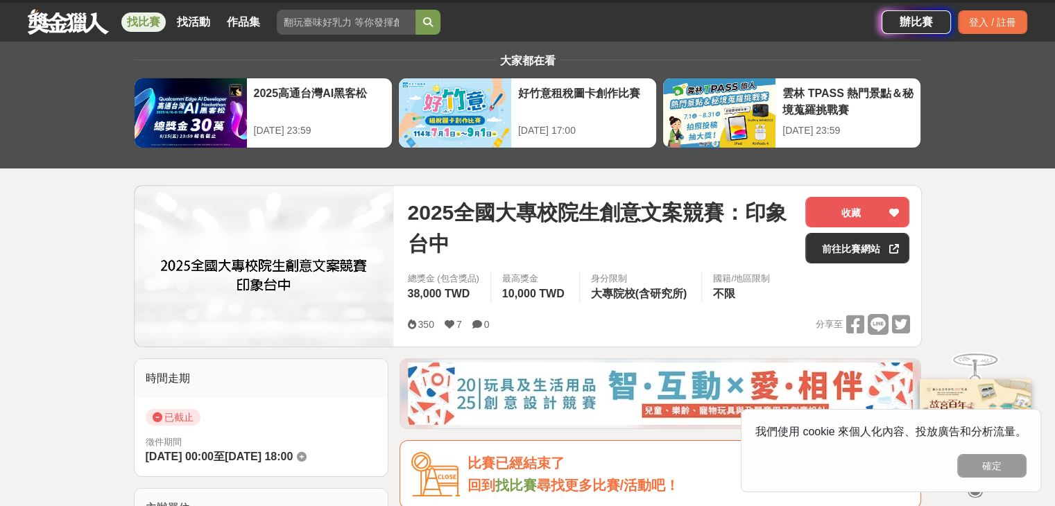
scroll to position [27, 0]
click at [58, 19] on link at bounding box center [68, 21] width 84 height 26
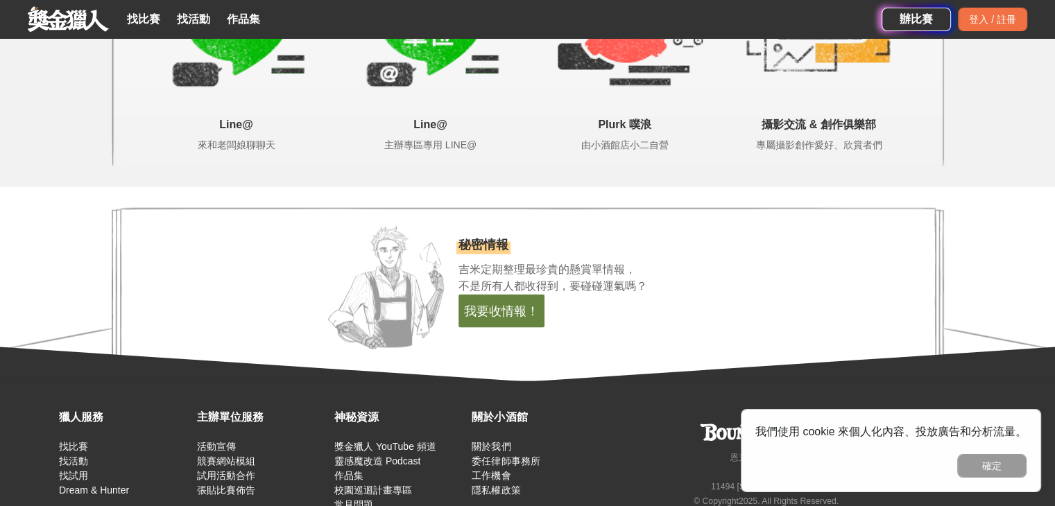
scroll to position [2933, 0]
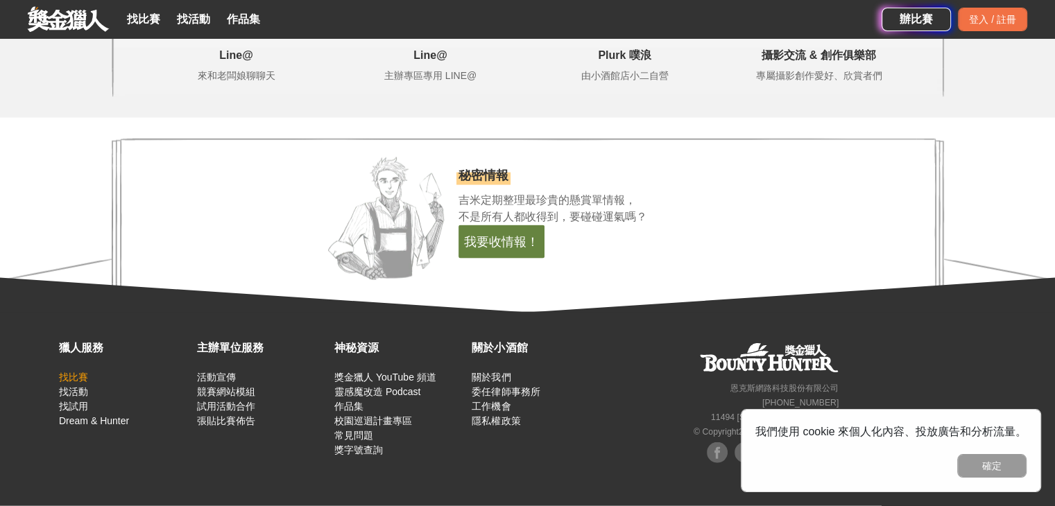
click at [67, 377] on link "找比賽" at bounding box center [73, 377] width 29 height 11
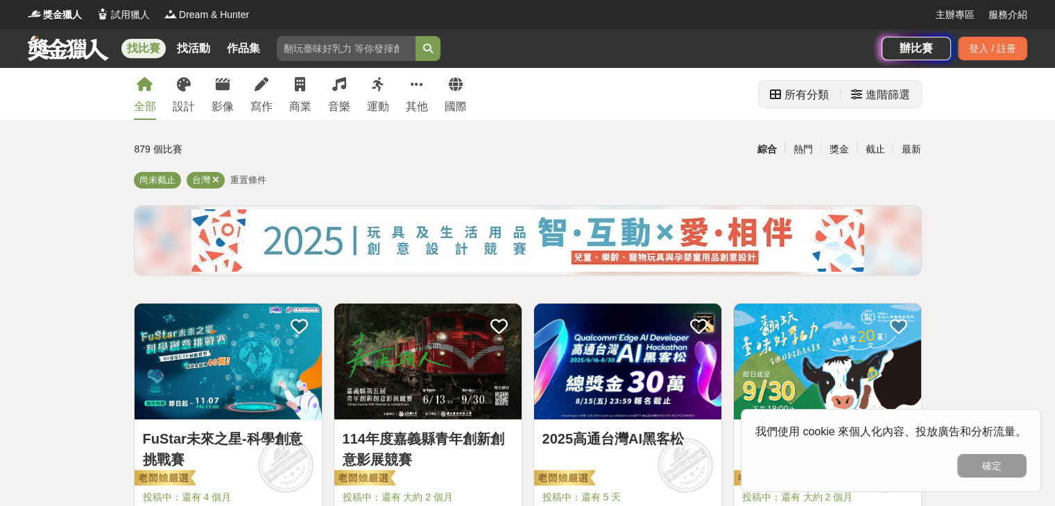
click at [882, 92] on div "進階篩選" at bounding box center [888, 95] width 44 height 28
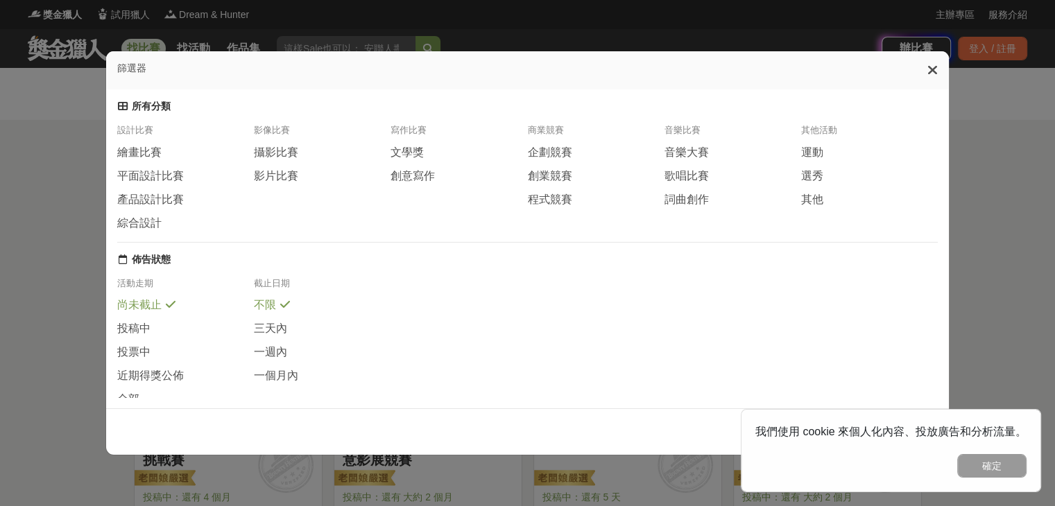
click at [28, 283] on div "篩選器 所有分類 設計比賽 繪畫比賽 平面設計比賽 產品設計比賽 綜合設計 影像比賽 攝影比賽 影片比賽 寫作比賽 文學獎 創意寫作 商業競賽 企劃競賽 創業…" at bounding box center [527, 253] width 1055 height 506
click at [937, 70] on icon at bounding box center [932, 70] width 10 height 14
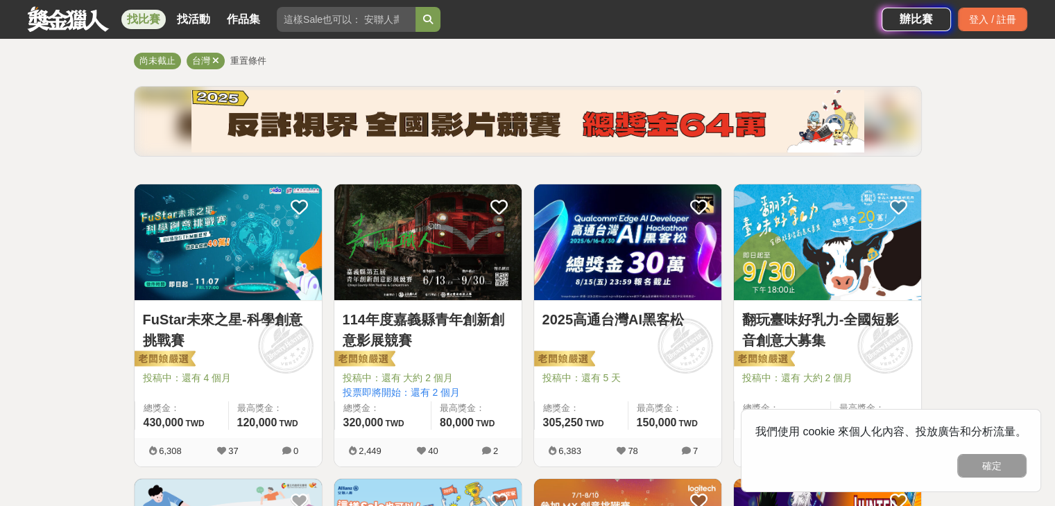
scroll to position [119, 0]
click at [658, 296] on img at bounding box center [627, 243] width 187 height 116
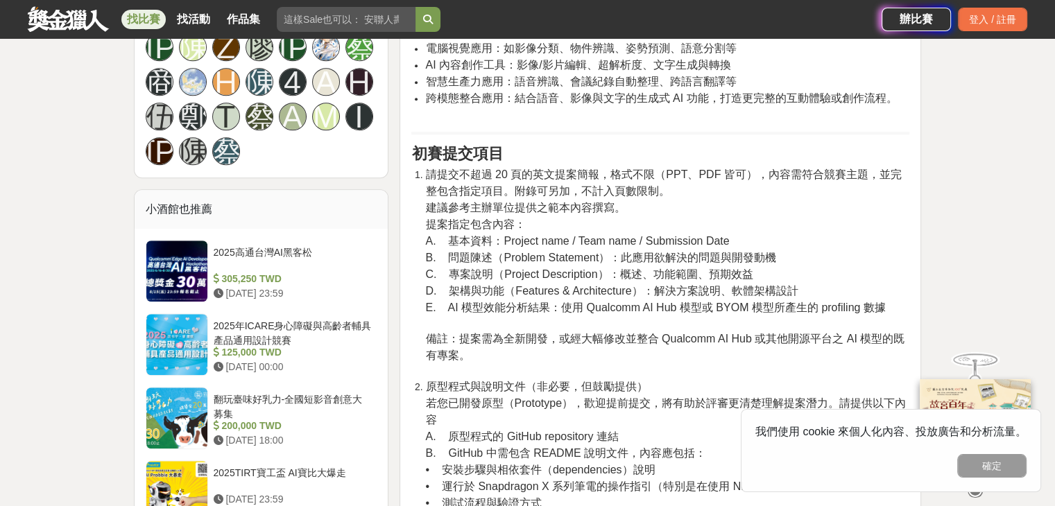
scroll to position [1419, 0]
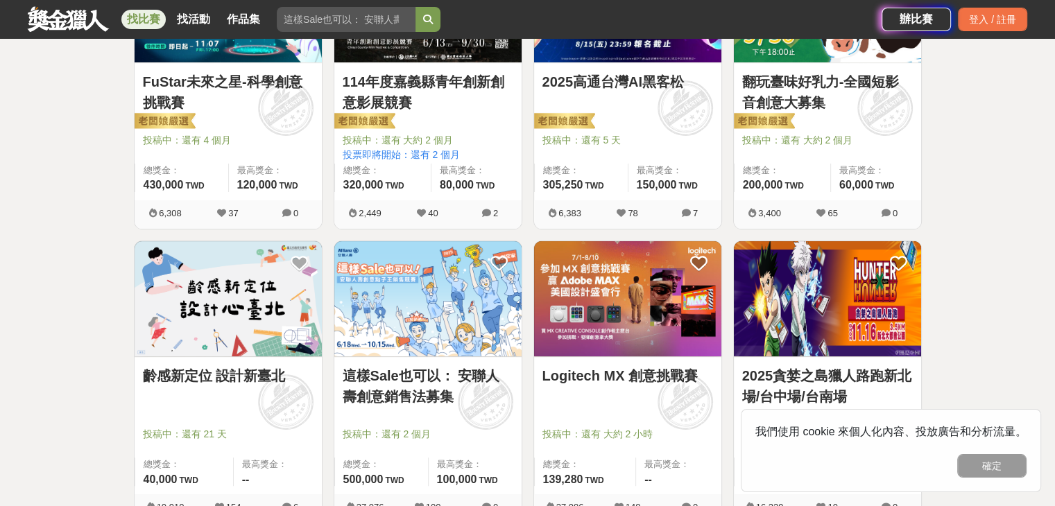
scroll to position [358, 0]
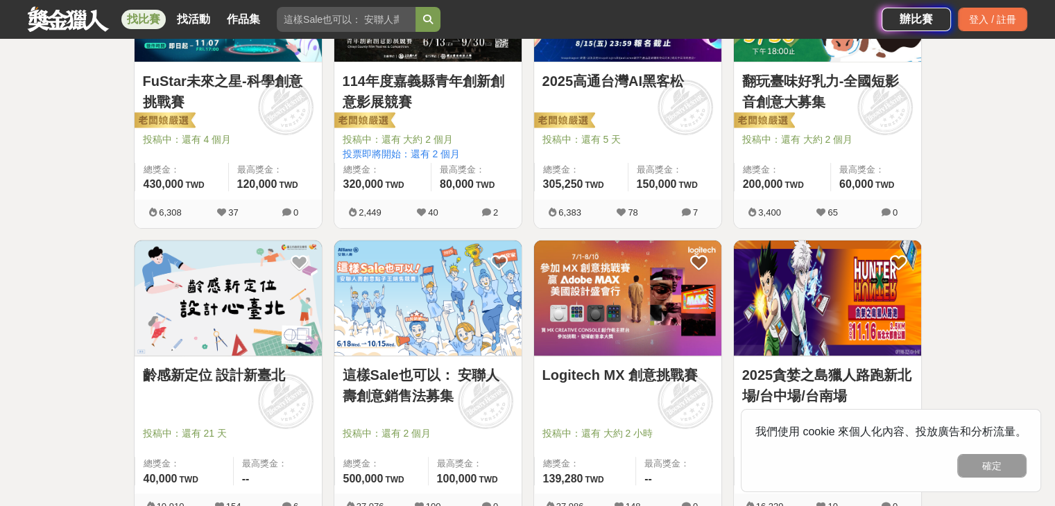
click at [180, 304] on img at bounding box center [228, 299] width 187 height 116
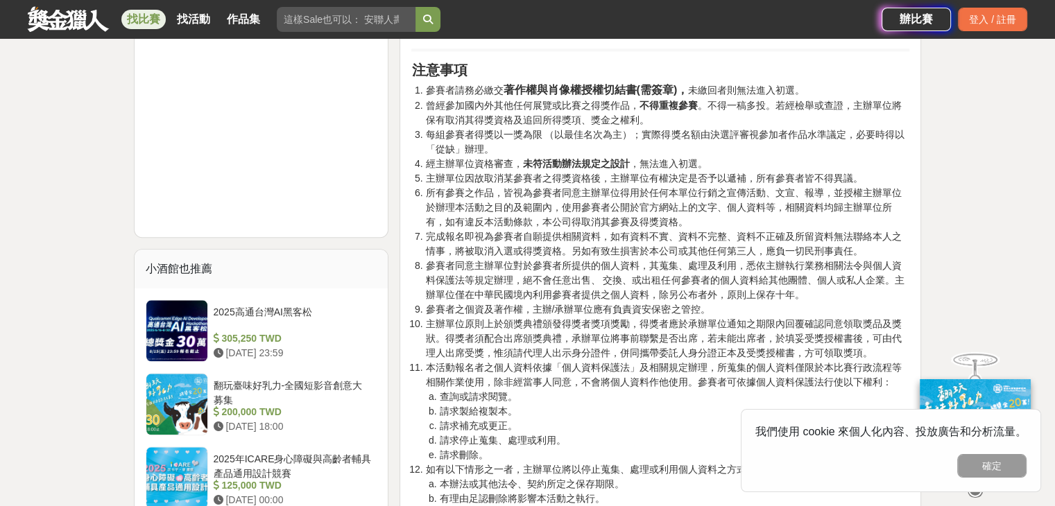
scroll to position [1418, 0]
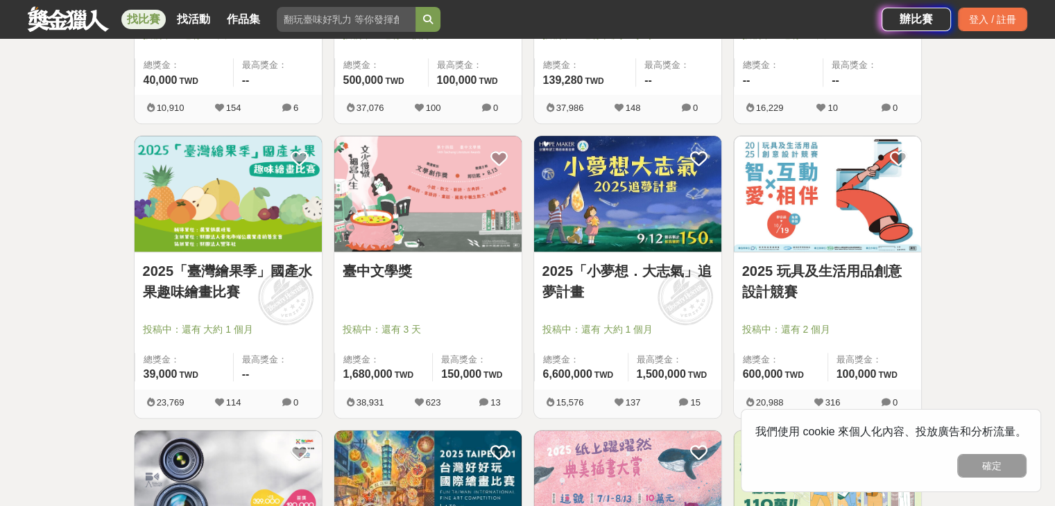
scroll to position [757, 0]
click at [382, 252] on div "臺中文學獎 投稿中：還有 3 天 總獎金： 1,680,000 168 萬 TWD 最高獎金： 150,000 TWD" at bounding box center [427, 320] width 187 height 137
click at [405, 317] on div "臺中文學獎 投稿中：還有 3 天 總獎金： 1,680,000 168 萬 TWD 最高獎金： 150,000 TWD" at bounding box center [427, 320] width 187 height 137
click at [425, 209] on img at bounding box center [427, 193] width 187 height 116
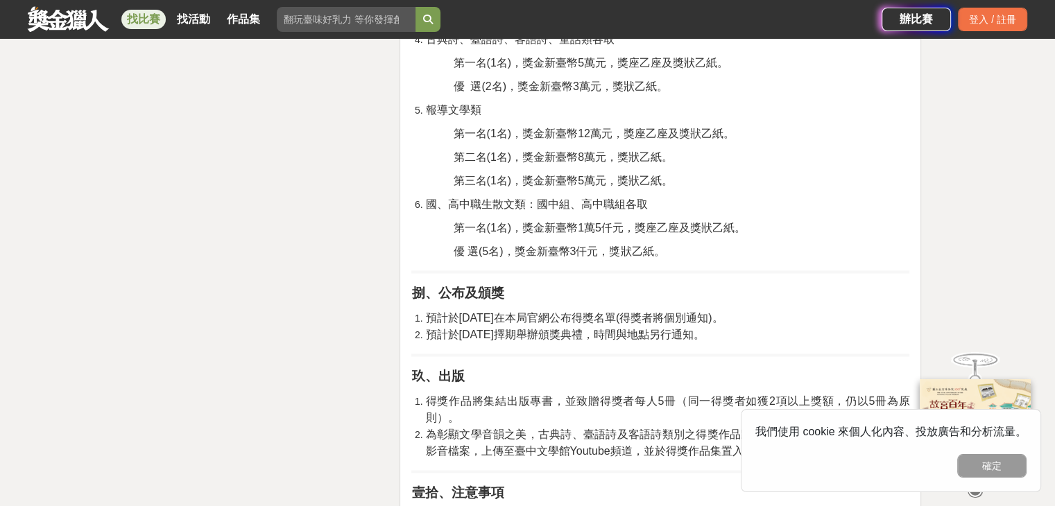
scroll to position [2089, 0]
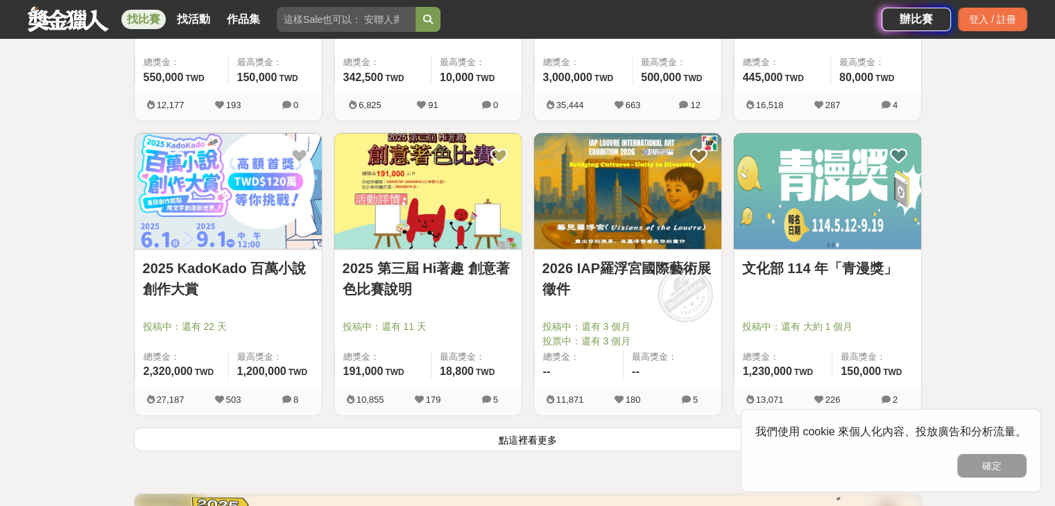
scroll to position [1648, 0]
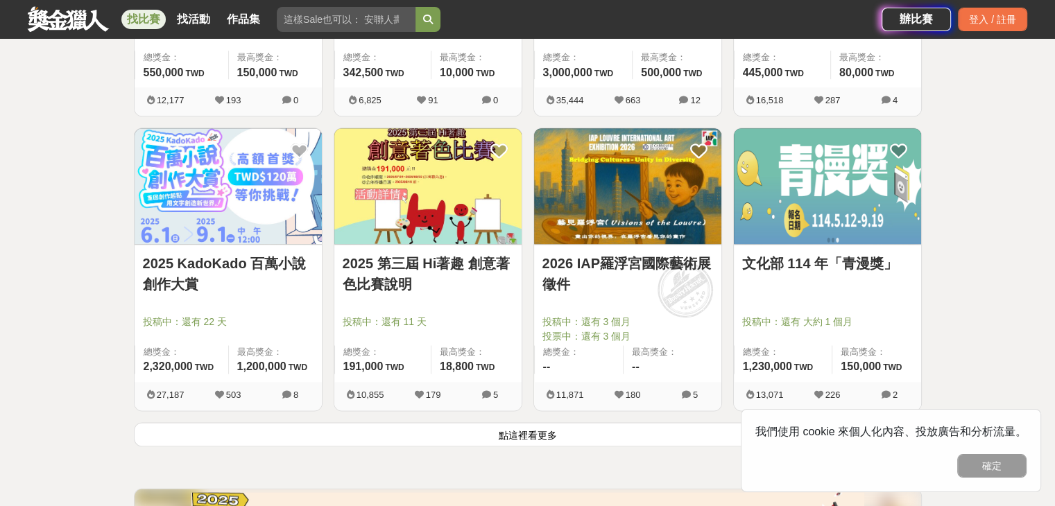
click at [305, 442] on button "點這裡看更多" at bounding box center [528, 434] width 788 height 24
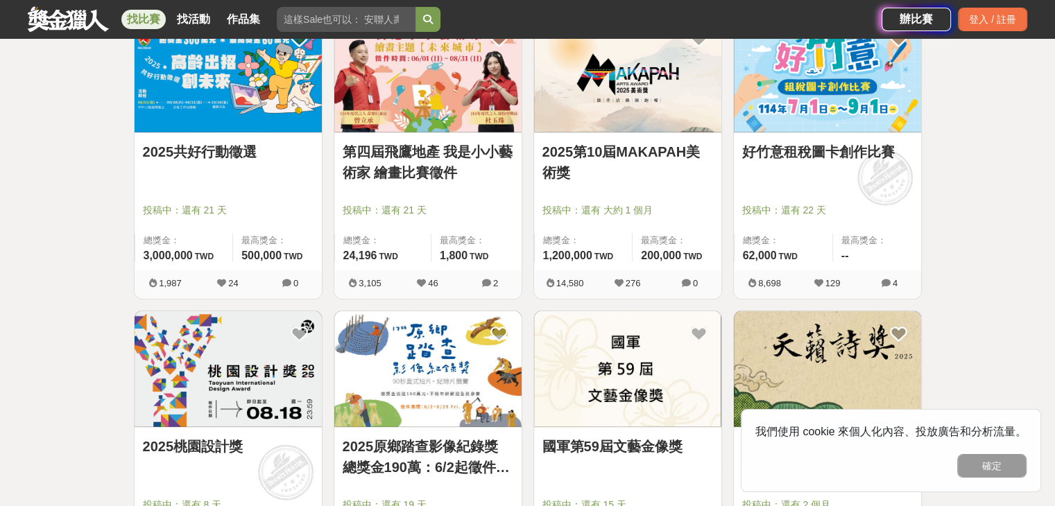
scroll to position [3233, 0]
click at [216, 175] on div "2025共好行動徵選 投稿中：還有 21 天 總獎金： 3,000,000 300 萬 TWD 最高獎金： 500,000 TWD" at bounding box center [228, 200] width 187 height 137
click at [256, 154] on link "2025共好行動徵選" at bounding box center [228, 151] width 171 height 21
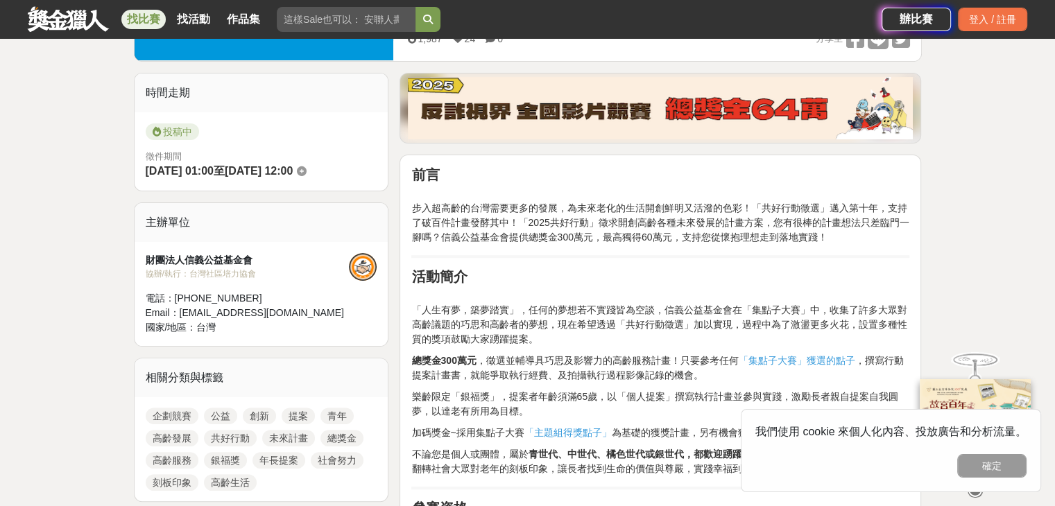
scroll to position [313, 0]
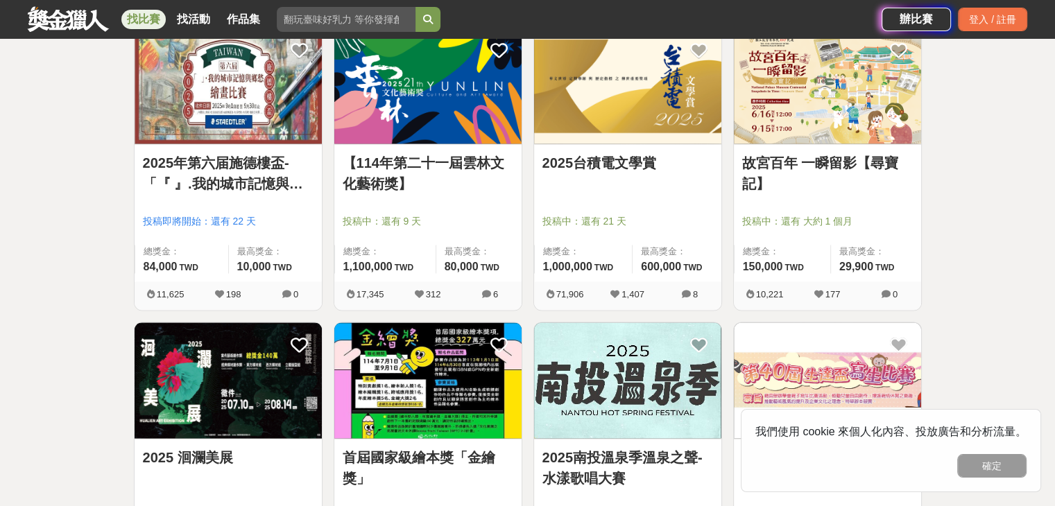
scroll to position [2039, 0]
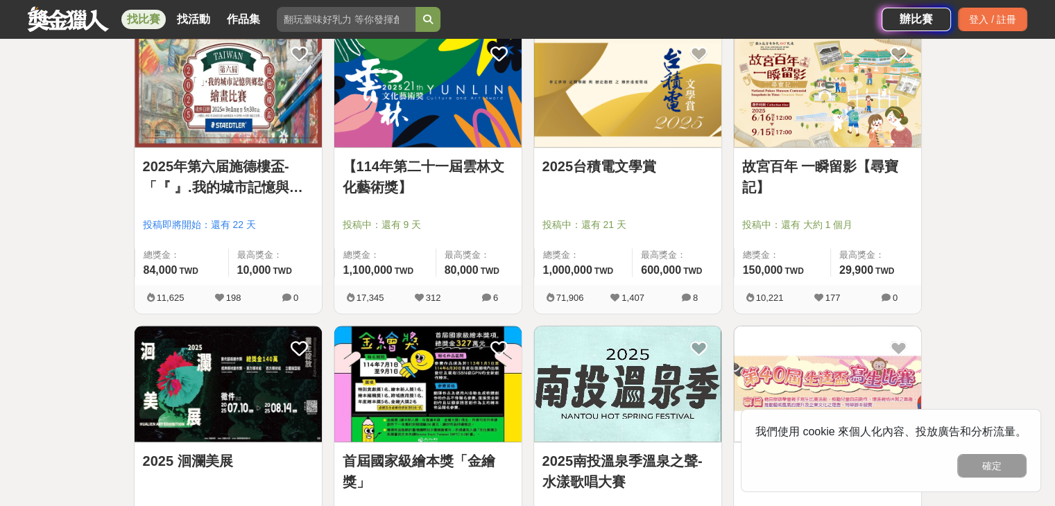
click at [628, 149] on div "2025台積電文學賞 投稿中：還有 21 天 總獎金： 1,000,000 100 萬 TWD 最高獎金： 600,000 TWD" at bounding box center [627, 216] width 187 height 137
click at [633, 184] on div "2025台積電文學賞" at bounding box center [627, 174] width 171 height 37
click at [634, 225] on span "投稿中：還有 21 天" at bounding box center [627, 225] width 171 height 15
click at [610, 109] on img at bounding box center [627, 90] width 187 height 116
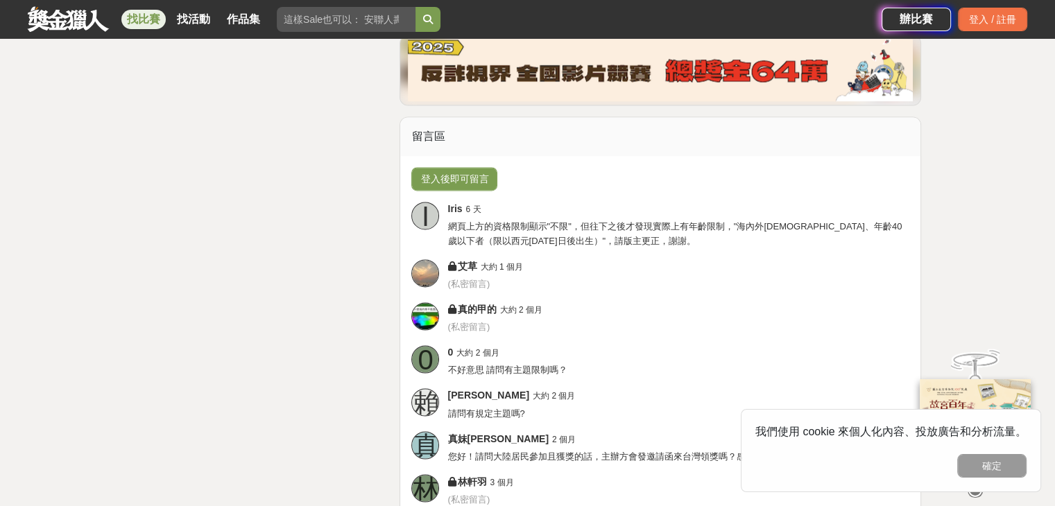
scroll to position [2231, 0]
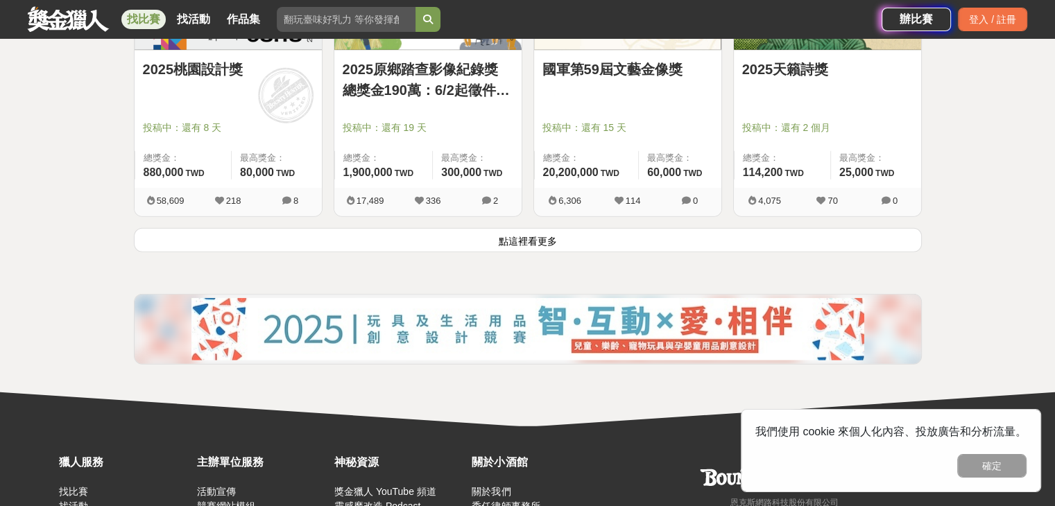
scroll to position [3645, 0]
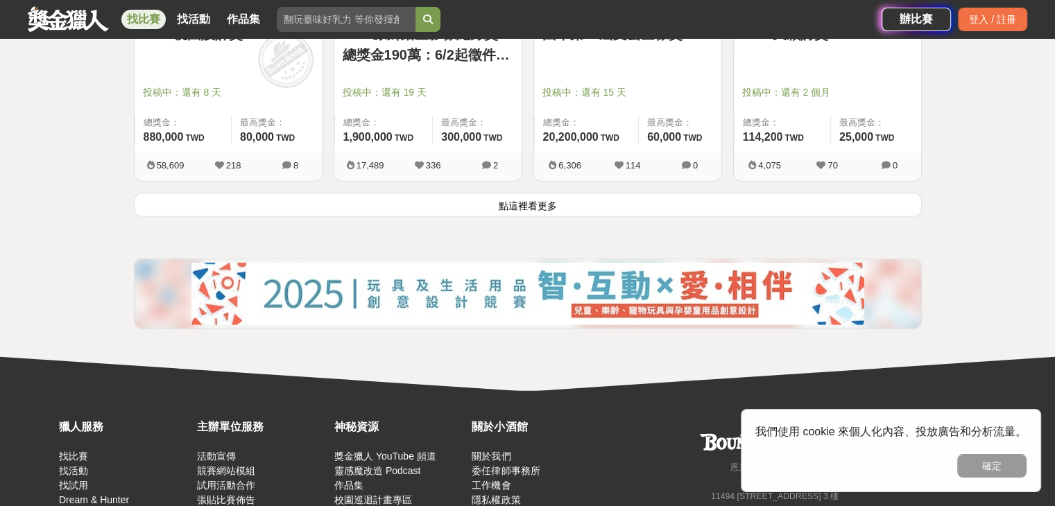
click at [441, 212] on button "點這裡看更多" at bounding box center [528, 205] width 788 height 24
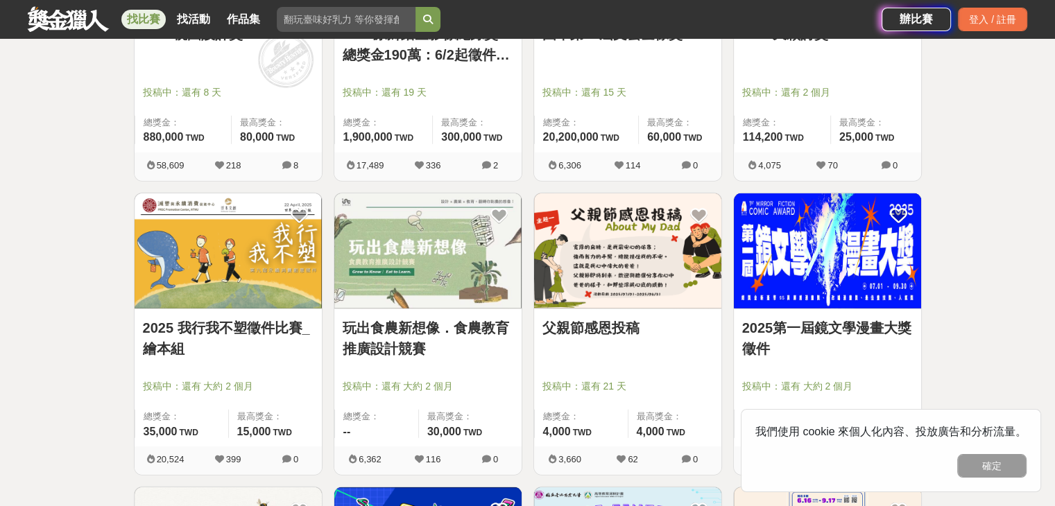
click at [400, 262] on img at bounding box center [427, 252] width 187 height 116
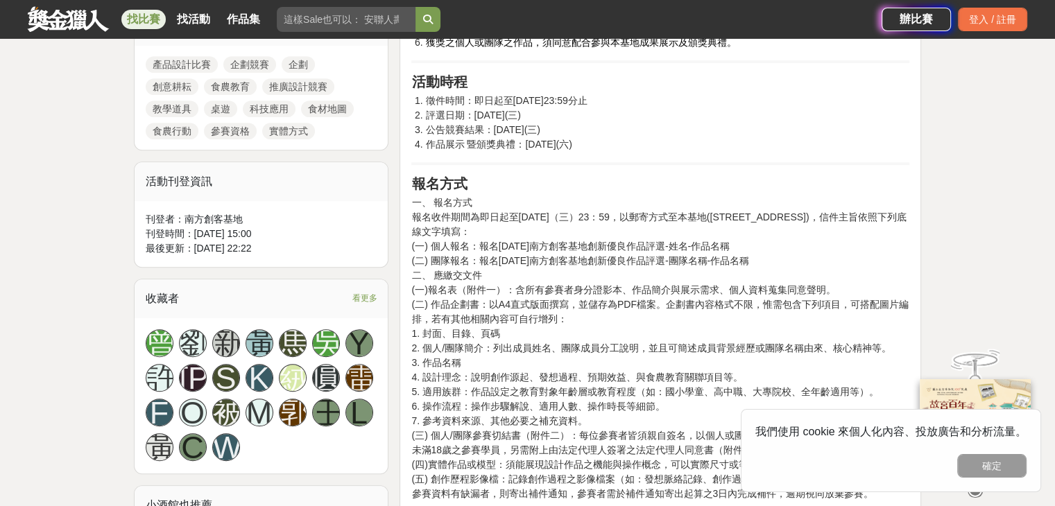
scroll to position [694, 0]
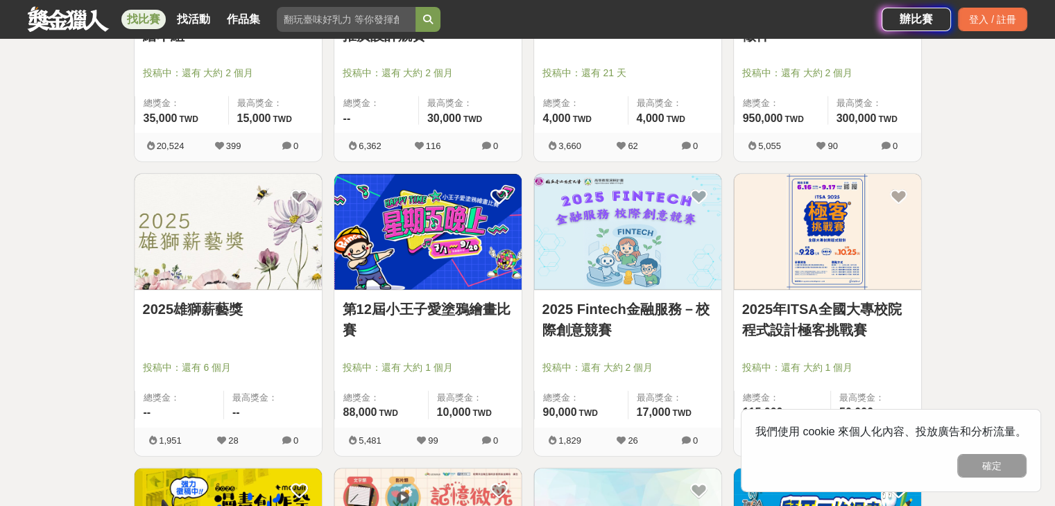
scroll to position [3959, 0]
click at [624, 246] on img at bounding box center [627, 231] width 187 height 116
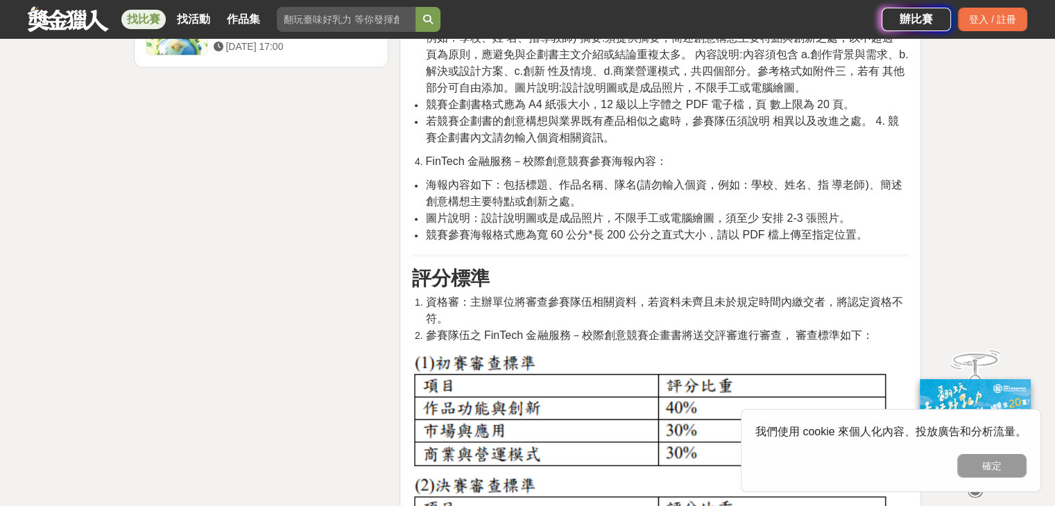
scroll to position [1972, 0]
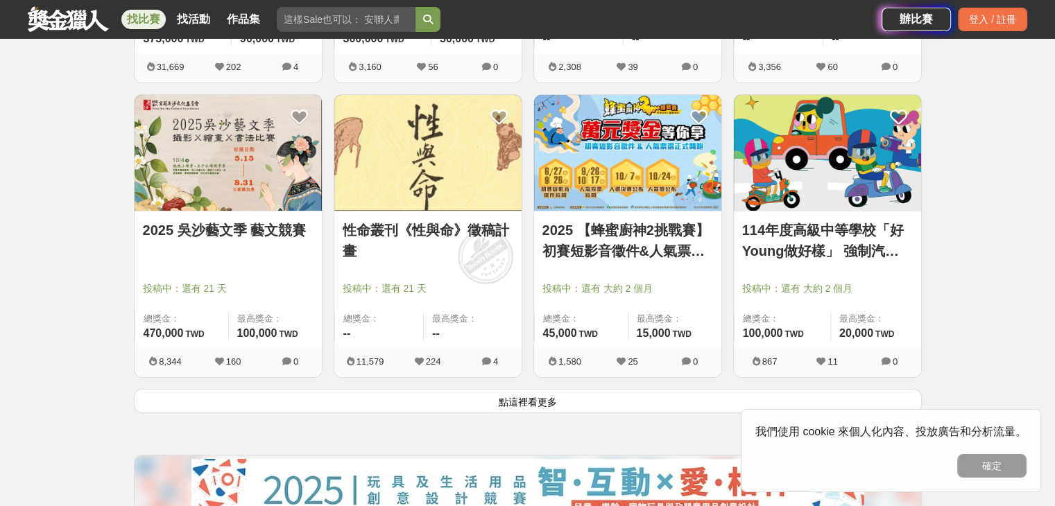
scroll to position [5224, 0]
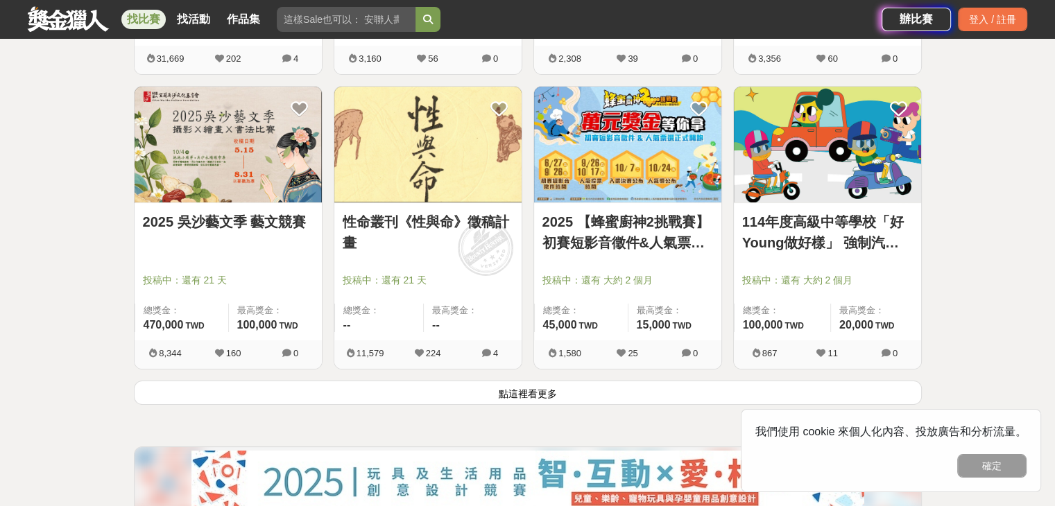
click at [789, 282] on span "投稿中：還有 大約 2 個月" at bounding box center [827, 280] width 171 height 15
click at [788, 225] on link "114年度高級中等學校「好Young做好樣」 強制汽車責任保險宣導短片徵選活動" at bounding box center [827, 233] width 171 height 42
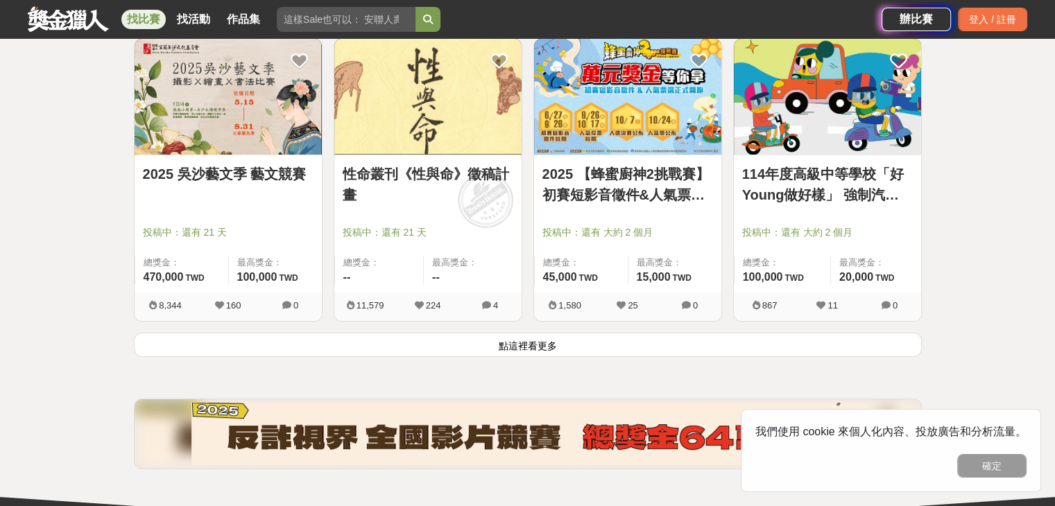
scroll to position [5272, 0]
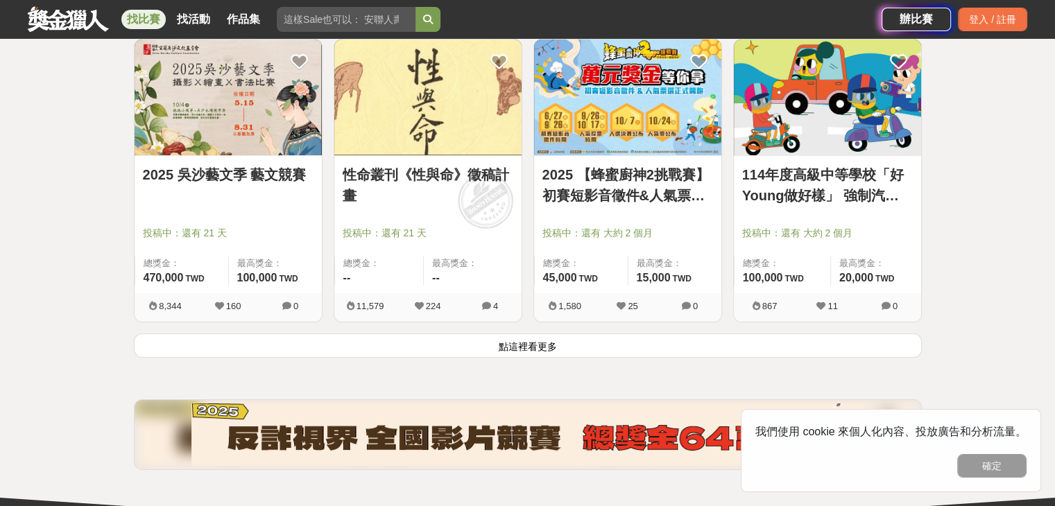
click at [400, 350] on button "點這裡看更多" at bounding box center [528, 346] width 788 height 24
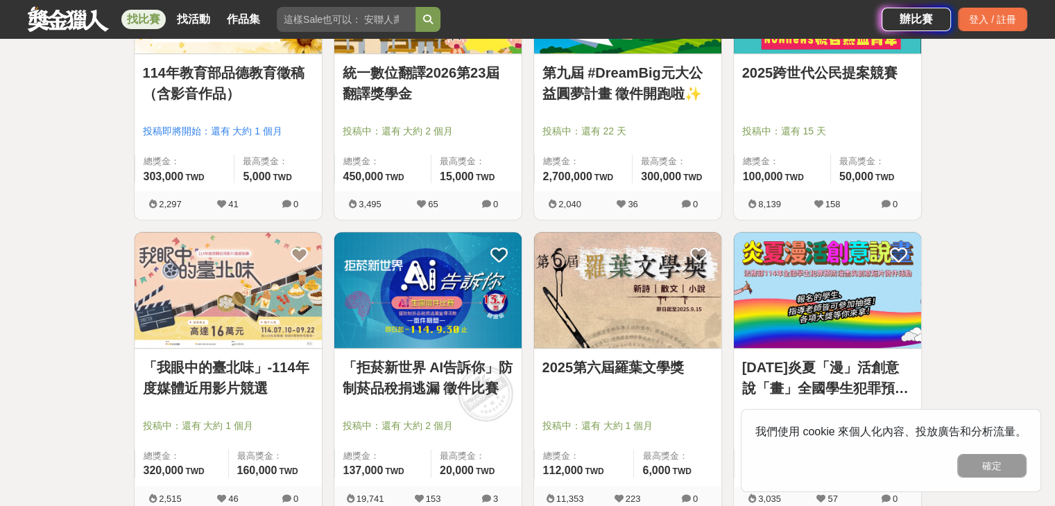
scroll to position [6553, 0]
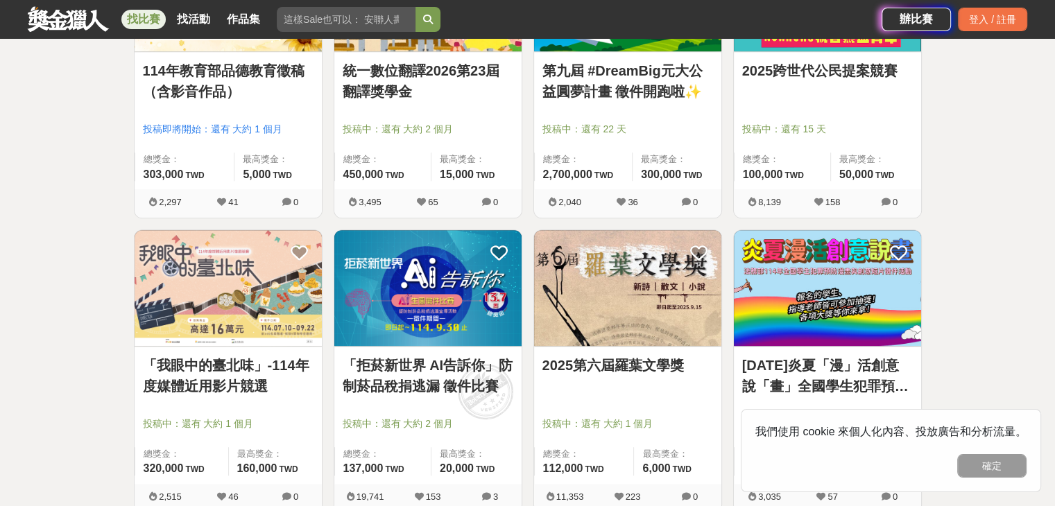
click at [479, 357] on link "「拒菸新世界 AI告訴你」防制菸品稅捐逃漏 徵件比賽" at bounding box center [428, 376] width 171 height 42
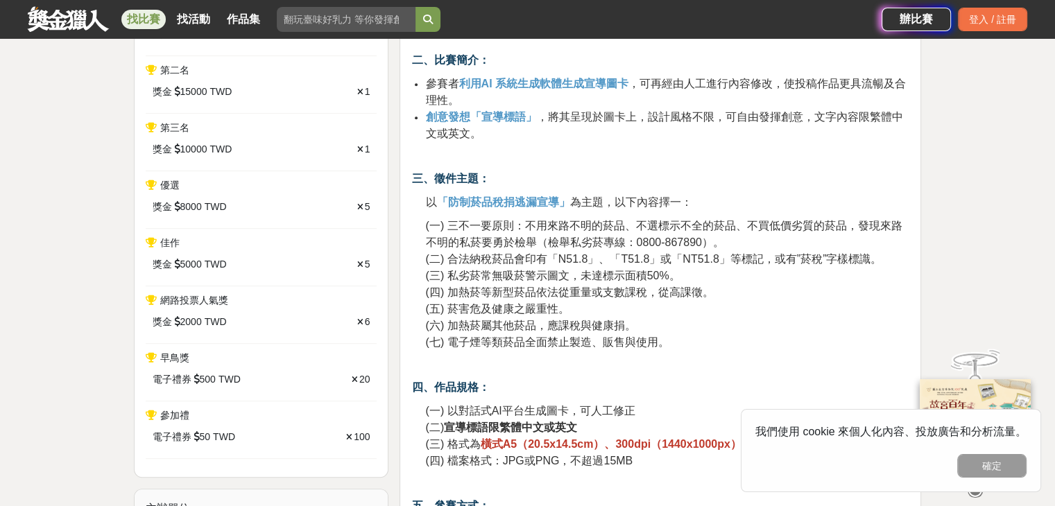
scroll to position [598, 0]
drag, startPoint x: 447, startPoint y: 309, endPoint x: 560, endPoint y: 305, distance: 113.1
click at [560, 305] on span "(五) 菸害危及健康之嚴重性。" at bounding box center [497, 310] width 144 height 12
copy span "菸害危及健康之嚴重性"
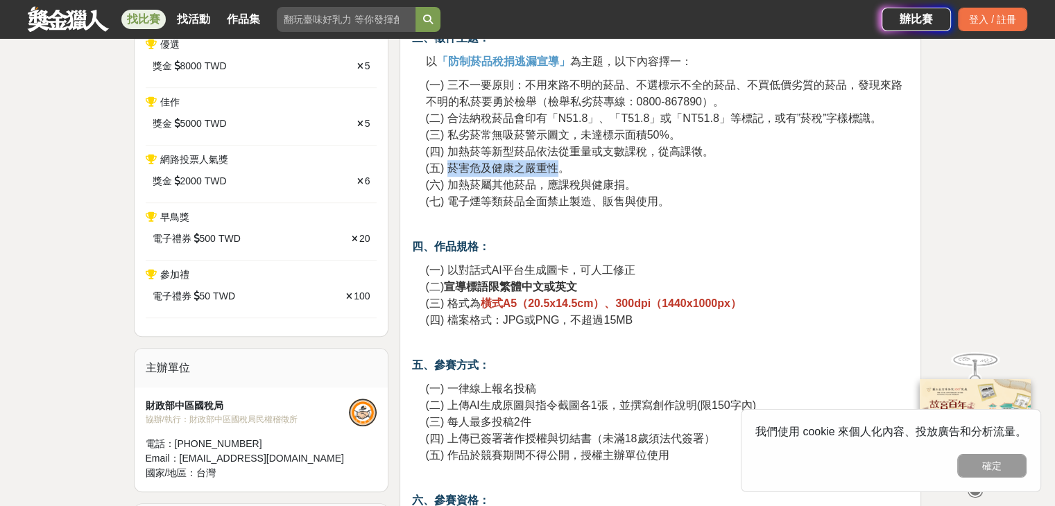
scroll to position [721, 0]
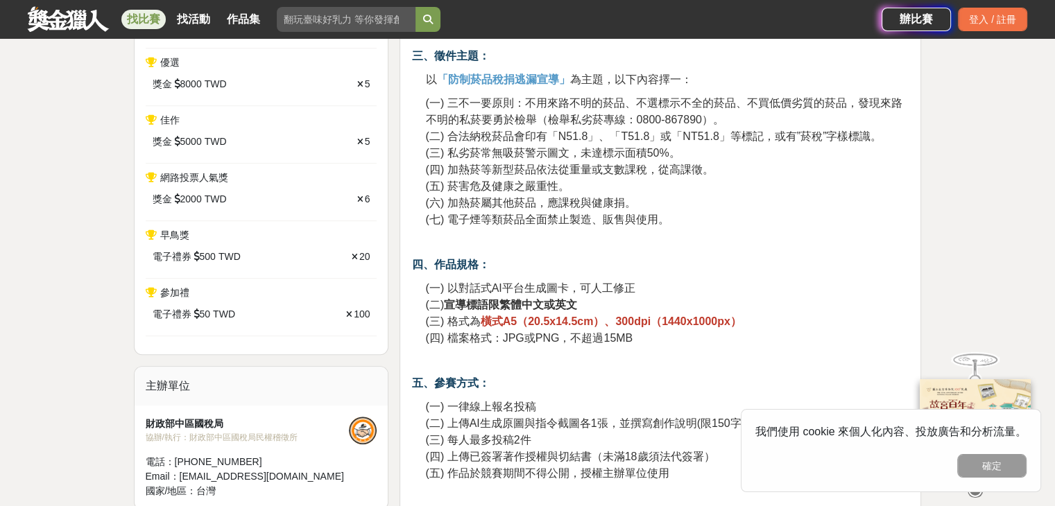
click at [579, 184] on p "(一) 三不一要原則：不用來路不明的菸品、不選標示不全的菸品、不買低價劣質的菸品，發現來路不明的私菸要勇於檢舉（檢舉私劣菸專線：0800-867890）。 (…" at bounding box center [667, 161] width 484 height 133
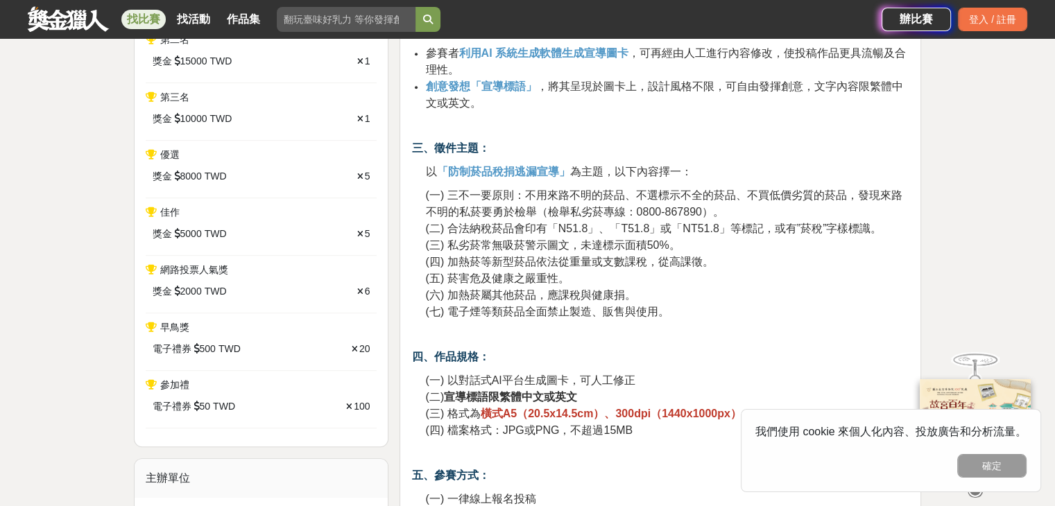
scroll to position [635, 0]
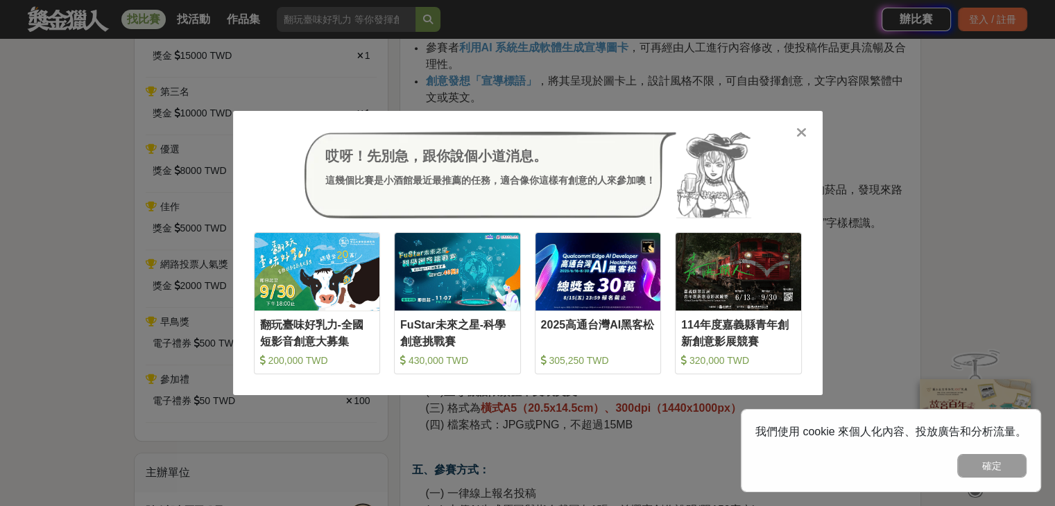
click at [802, 131] on icon at bounding box center [801, 133] width 10 height 14
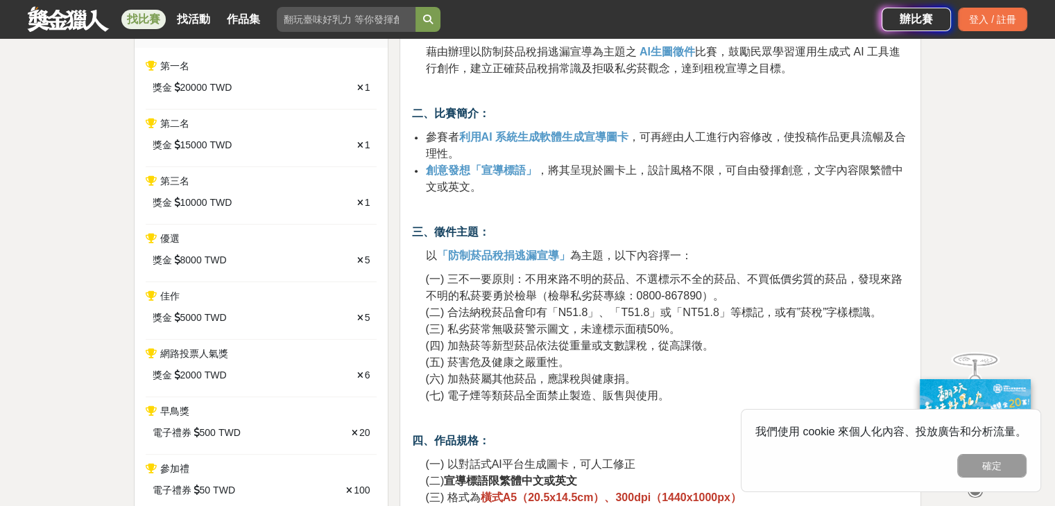
scroll to position [555, 0]
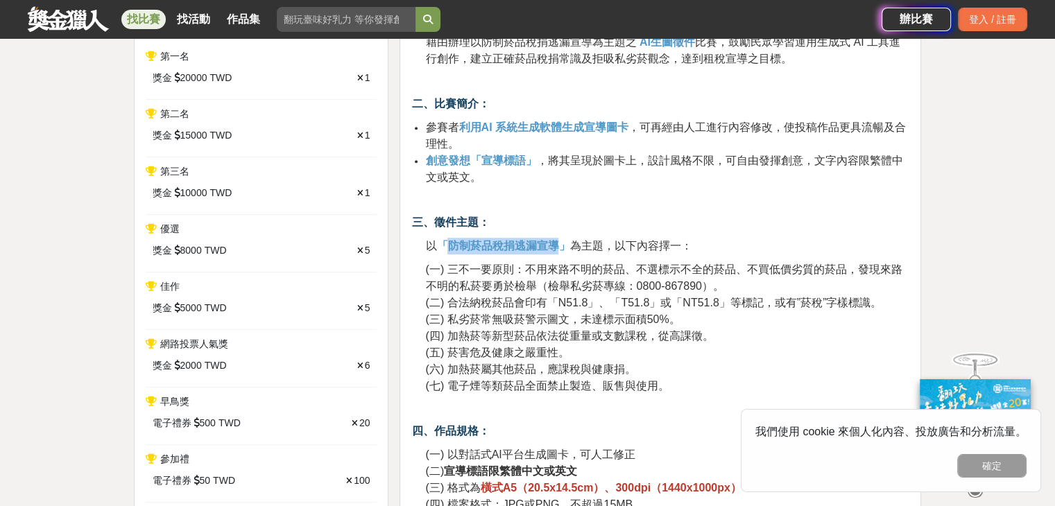
drag, startPoint x: 449, startPoint y: 243, endPoint x: 563, endPoint y: 246, distance: 113.8
click at [563, 246] on strong "「防制菸品稅捐逃漏宣導」" at bounding box center [502, 246] width 133 height 12
copy strong "防制菸品稅捐逃漏宣導"
drag, startPoint x: 449, startPoint y: 350, endPoint x: 556, endPoint y: 350, distance: 106.8
click at [556, 350] on span "(五) 菸害危及健康之嚴重性。" at bounding box center [497, 353] width 144 height 12
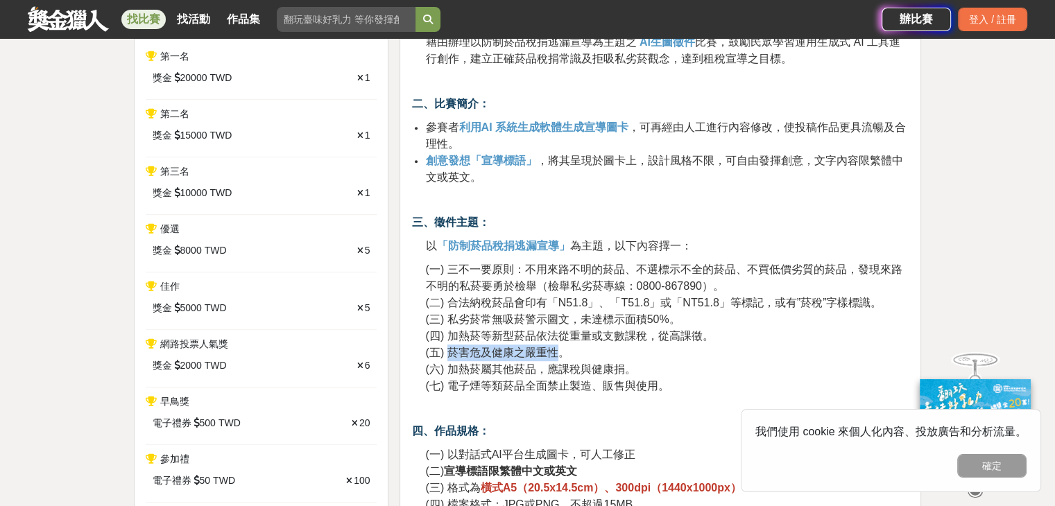
copy span "菸害危及健康之嚴重性"
click at [556, 183] on li "創意發想「宣導標語」 ，將其呈現於圖卡上，設計風格不限，可自由發揮創意，文字內容限繁體中文或英文。" at bounding box center [667, 169] width 484 height 33
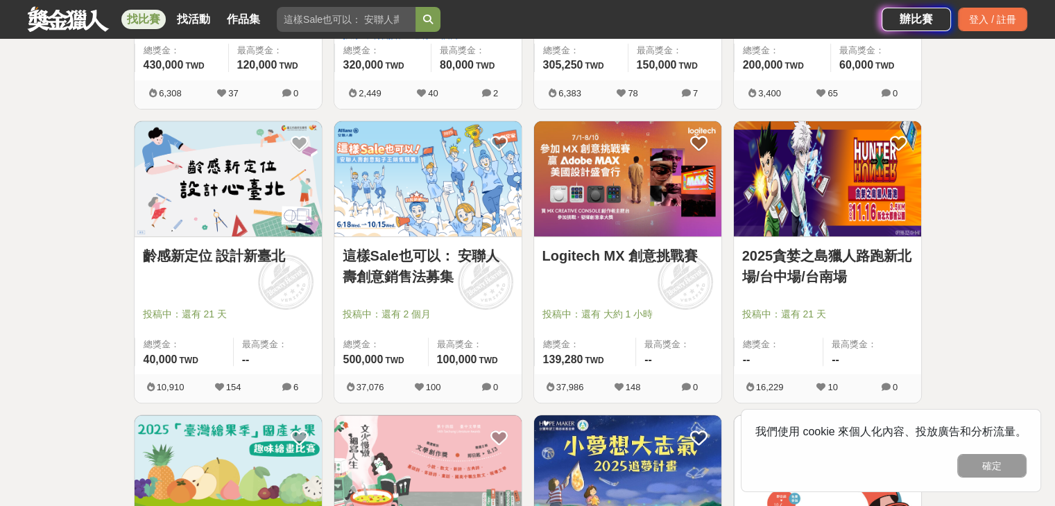
scroll to position [438, 0]
